Goal: Task Accomplishment & Management: Manage account settings

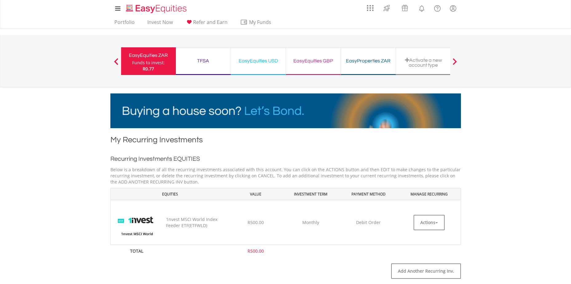
click at [206, 62] on div "TFSA" at bounding box center [203, 61] width 47 height 9
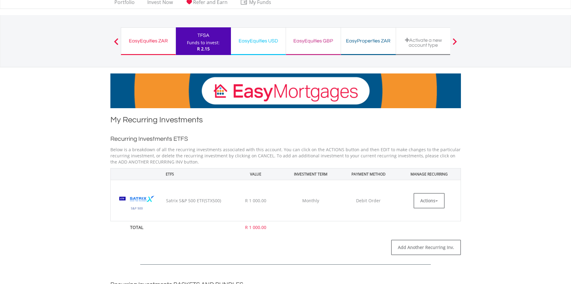
scroll to position [31, 0]
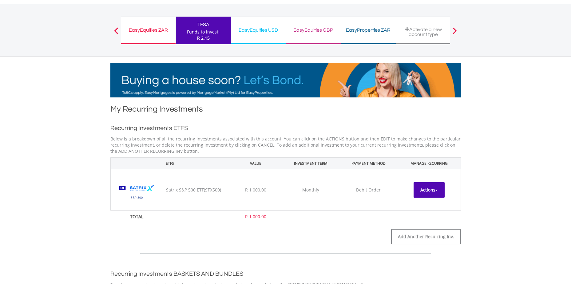
click at [429, 193] on button "Actions" at bounding box center [429, 189] width 31 height 15
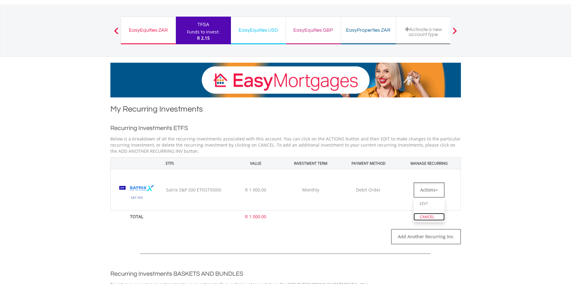
click at [430, 216] on link "CANCEL" at bounding box center [429, 217] width 31 height 8
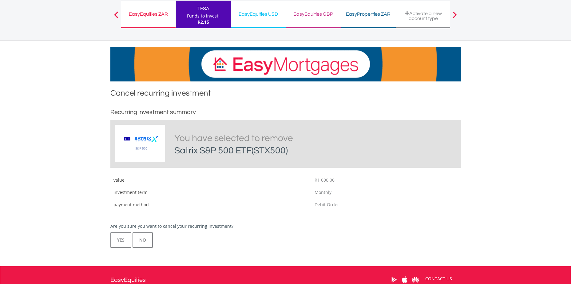
scroll to position [92, 0]
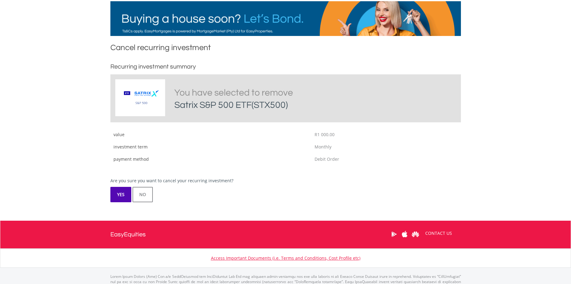
click at [124, 192] on button "YES" at bounding box center [120, 194] width 21 height 15
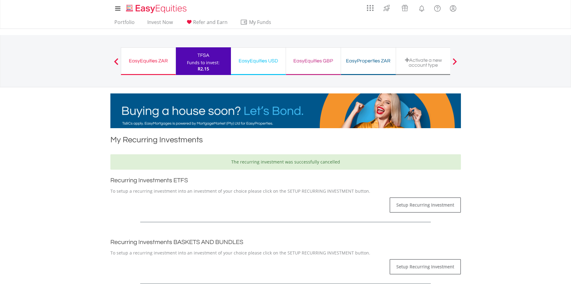
click at [310, 65] on div "EasyEquities GBP" at bounding box center [313, 61] width 47 height 9
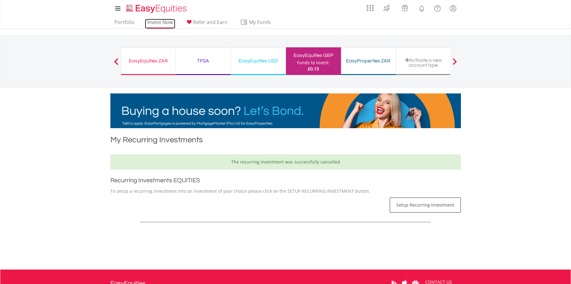
click at [159, 23] on link "Invest Now" at bounding box center [160, 24] width 30 height 10
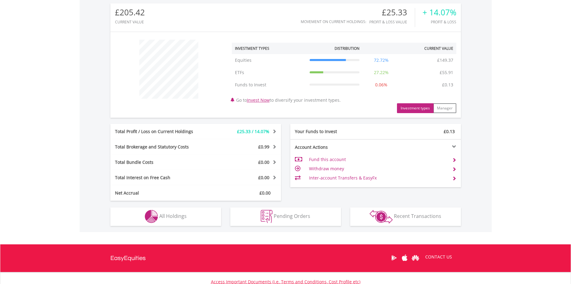
scroll to position [249, 0]
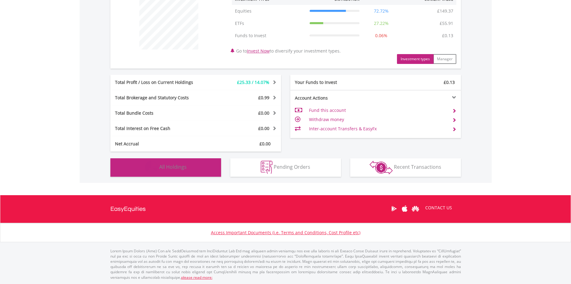
click at [147, 166] on img "button" at bounding box center [151, 167] width 13 height 13
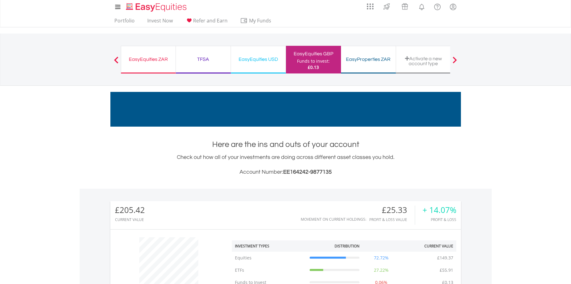
scroll to position [0, 0]
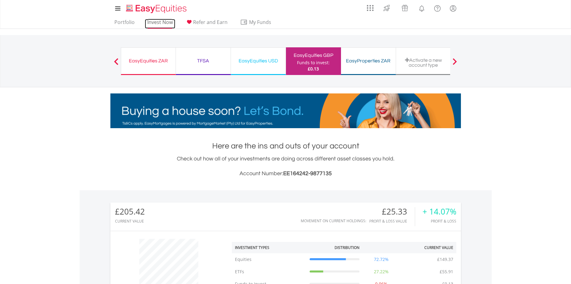
click at [158, 24] on link "Invest Now" at bounding box center [160, 24] width 30 height 10
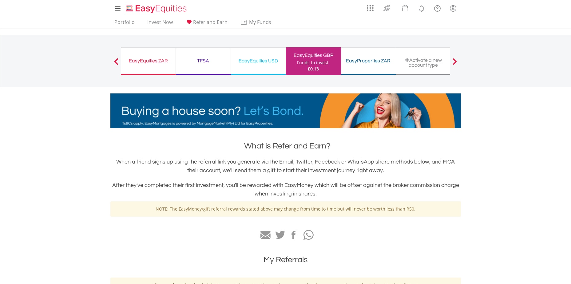
click at [302, 63] on div "Funds to invest:" at bounding box center [313, 63] width 33 height 6
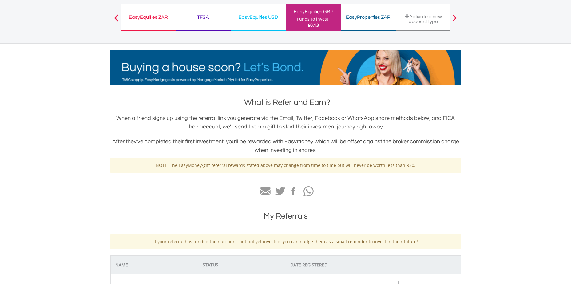
scroll to position [92, 0]
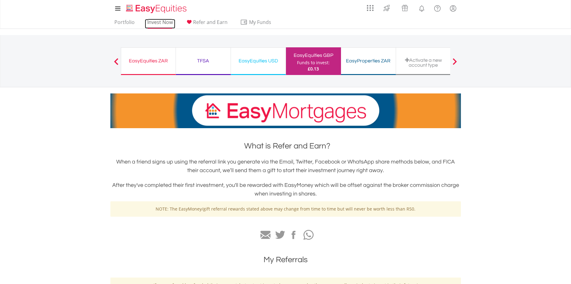
click at [152, 22] on link "Invest Now" at bounding box center [160, 24] width 30 height 10
